Goal: Transaction & Acquisition: Purchase product/service

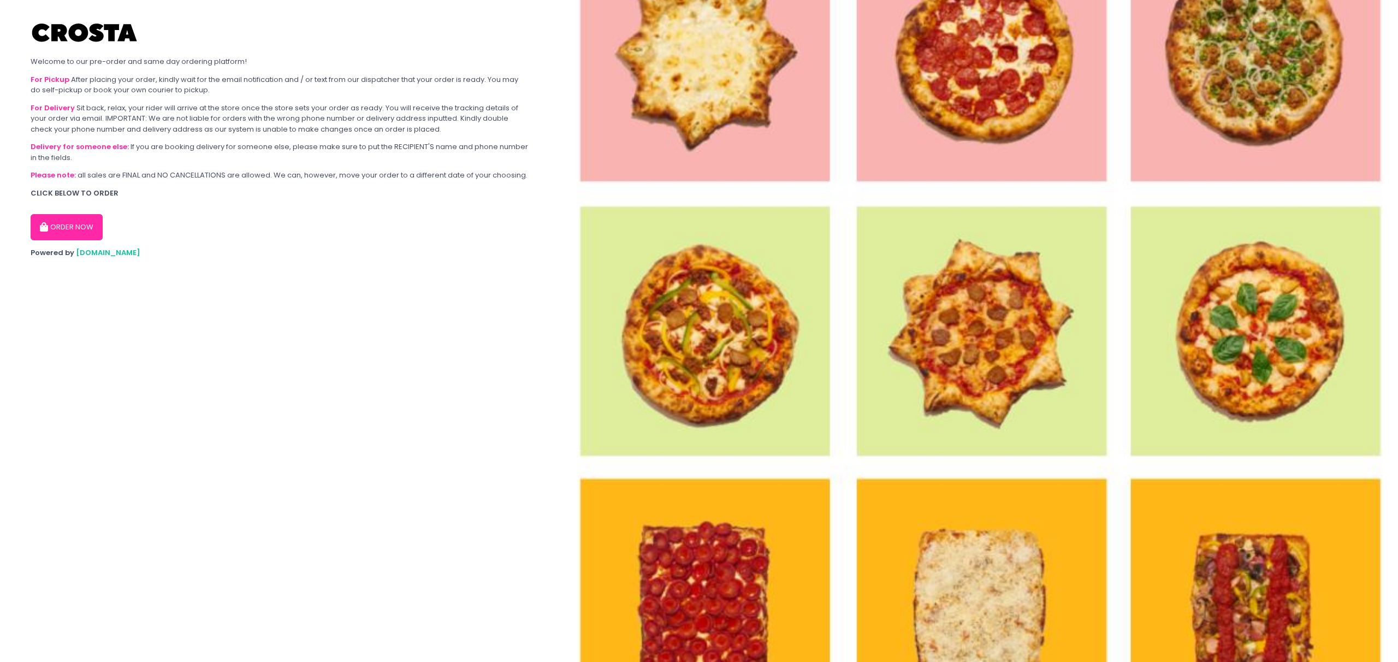
click at [88, 219] on button "ORDER NOW" at bounding box center [67, 227] width 72 height 26
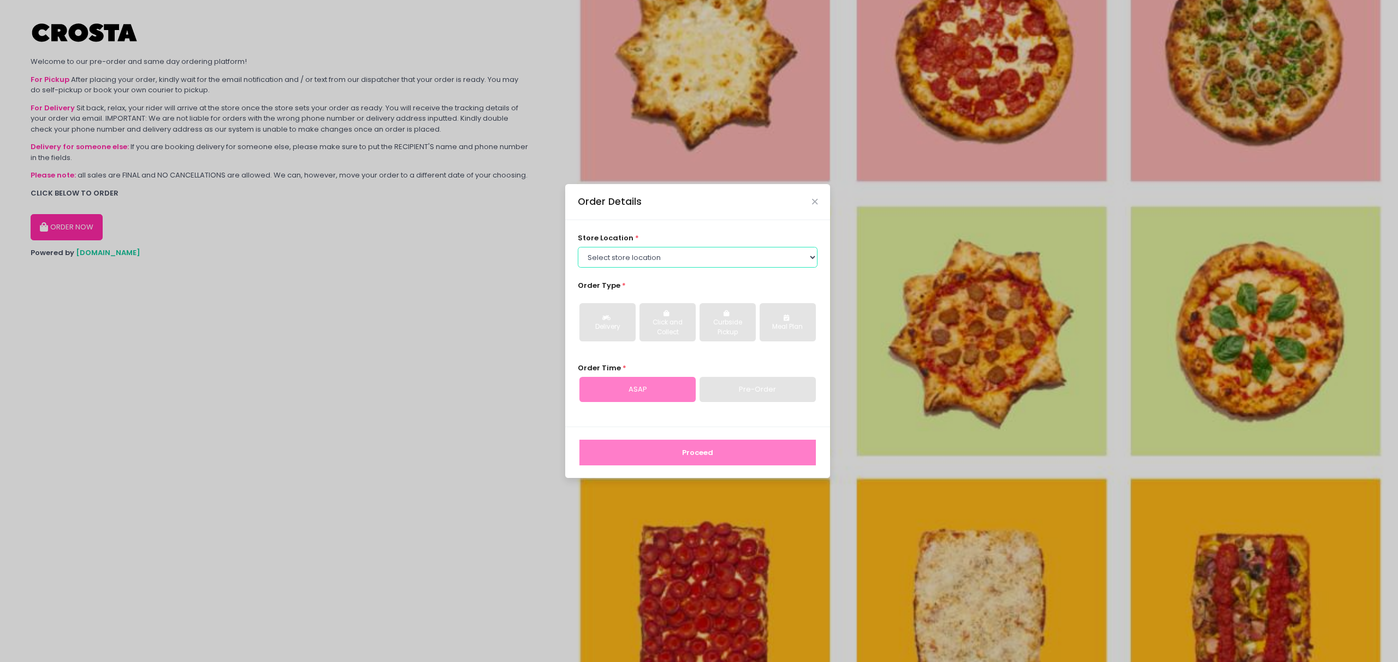
click at [629, 253] on select "Select store location Crosta Pizza - Salcedo Crosta Pizza - San Juan" at bounding box center [698, 257] width 240 height 21
select select "5fabb2e53664a8677beaeb89"
click at [578, 247] on select "Select store location Crosta Pizza - Salcedo Crosta Pizza - San Juan" at bounding box center [698, 257] width 240 height 21
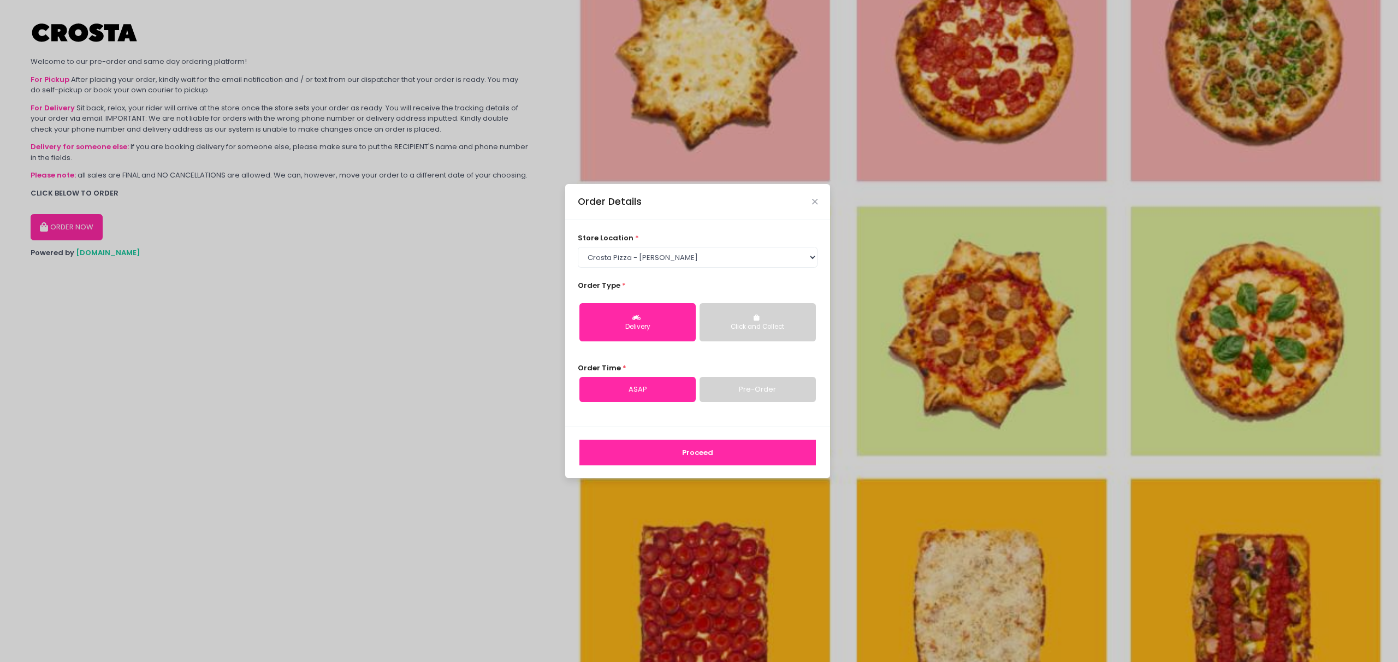
click at [700, 447] on button "Proceed" at bounding box center [697, 453] width 236 height 26
